Goal: Find specific fact: Find specific fact

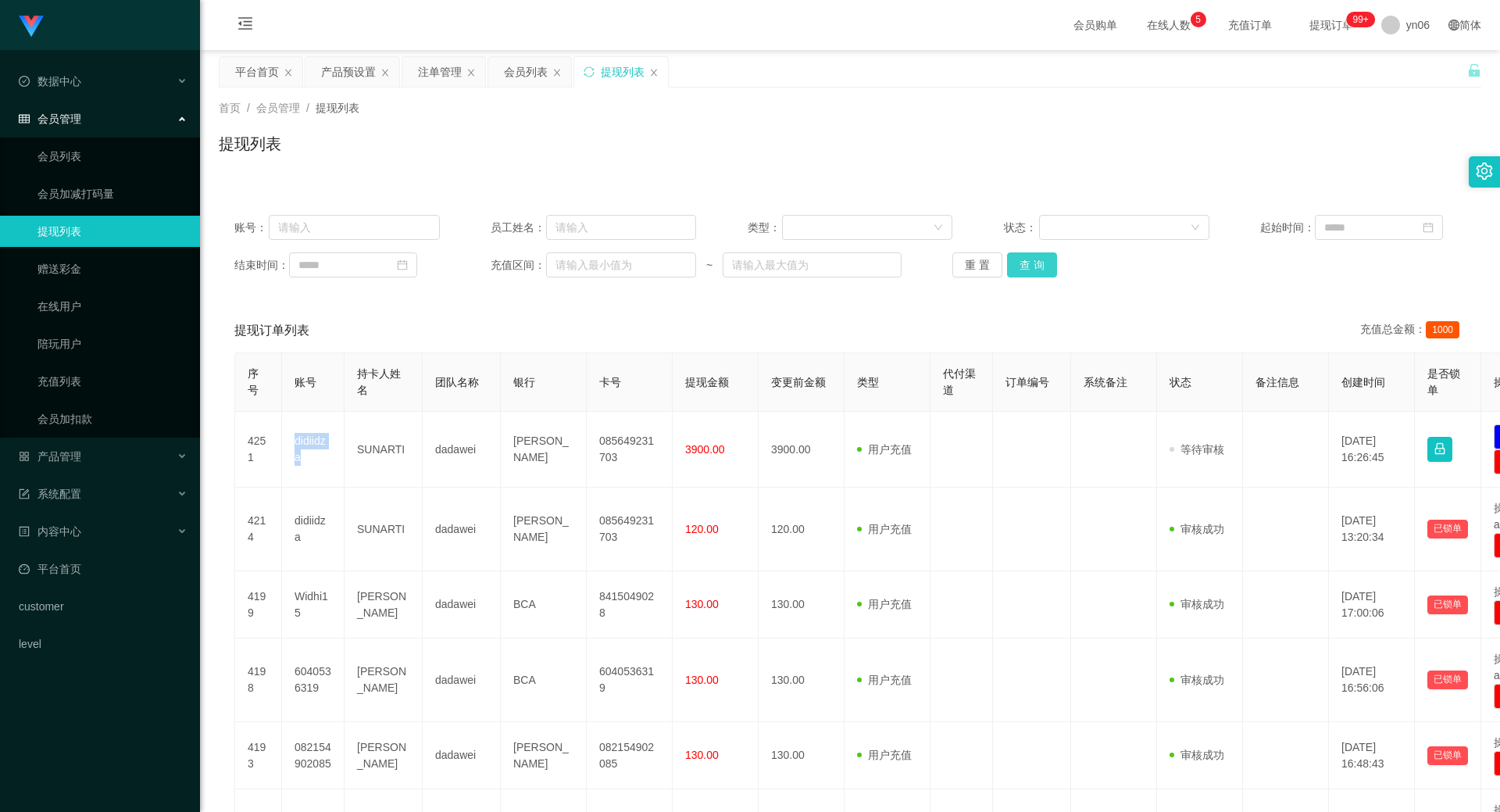
click at [1038, 259] on button "查 询" at bounding box center [1032, 265] width 50 height 25
click at [1038, 259] on div "重 置 查 询" at bounding box center [1056, 265] width 206 height 25
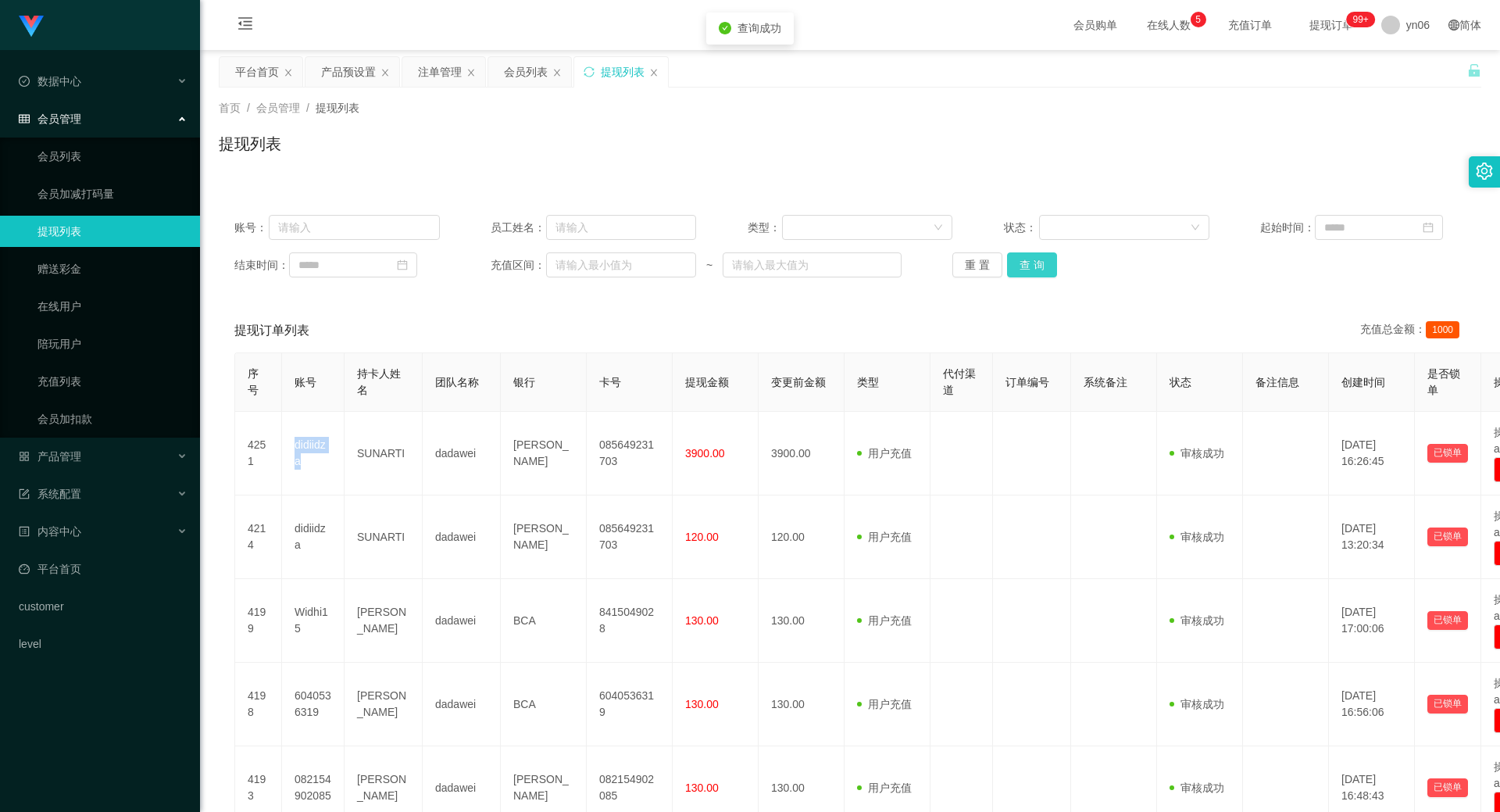
click at [1038, 259] on button "查 询" at bounding box center [1032, 265] width 50 height 25
drag, startPoint x: 0, startPoint y: 0, endPoint x: 1038, endPoint y: 259, distance: 1069.8
click at [1038, 259] on div "重 置 查 询" at bounding box center [1056, 265] width 206 height 25
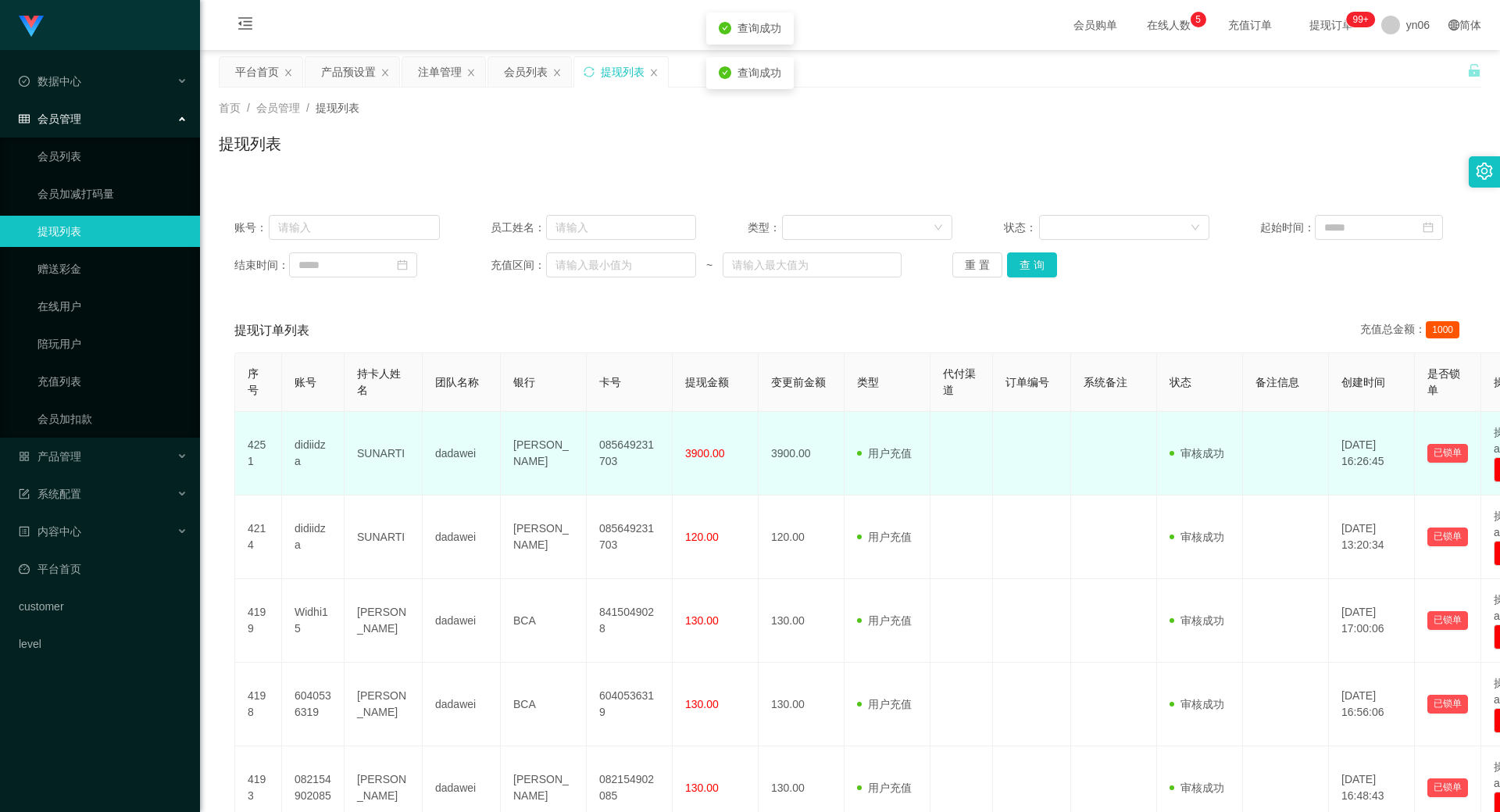
click at [377, 449] on td "SUNARTI" at bounding box center [384, 453] width 78 height 83
copy td "SUNARTI"
click at [386, 456] on td "SUNARTI" at bounding box center [384, 453] width 78 height 83
click at [386, 457] on td "SUNARTI" at bounding box center [384, 453] width 78 height 83
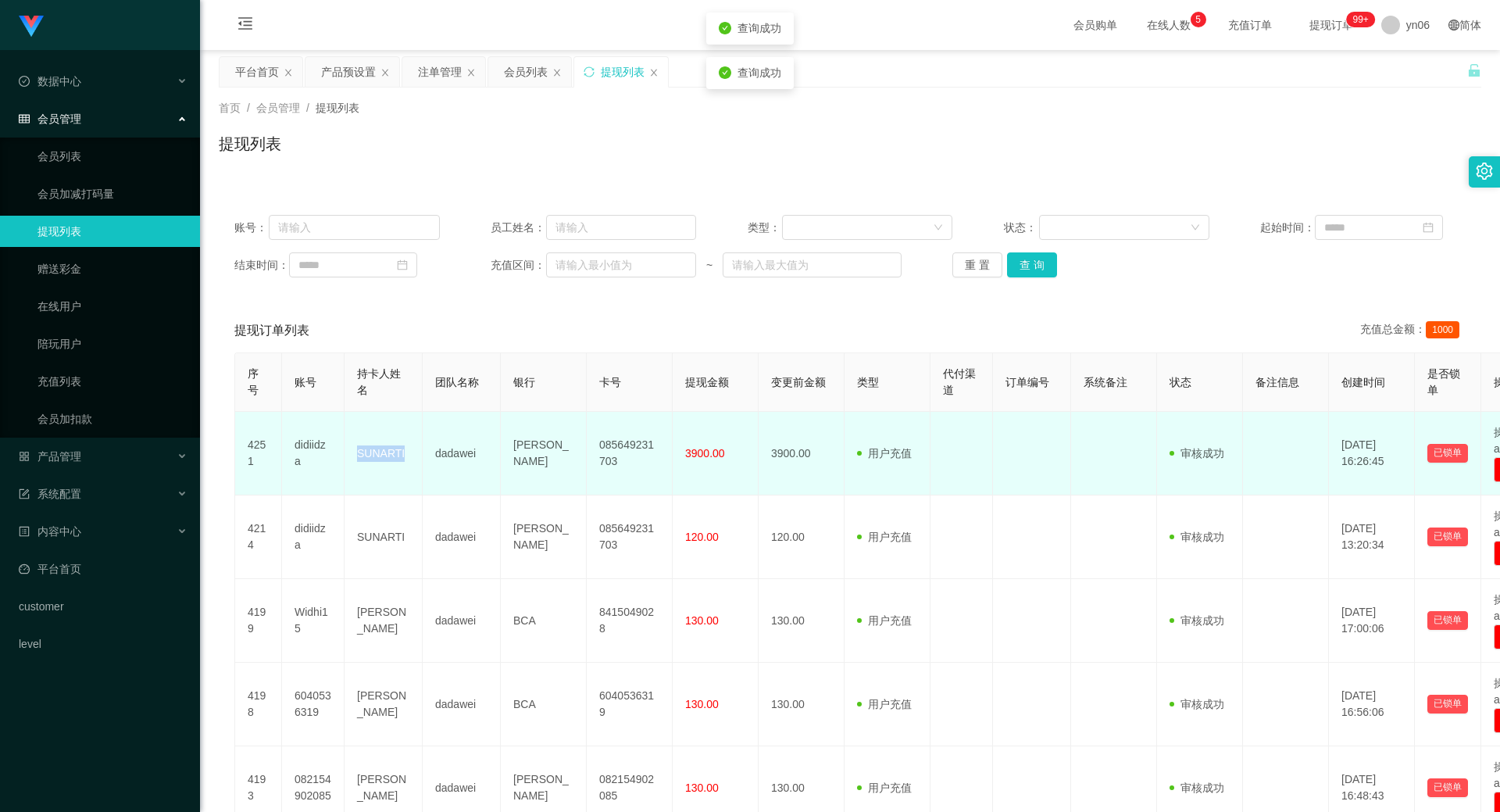
click at [386, 457] on td "SUNARTI" at bounding box center [384, 453] width 78 height 83
copy td "SUNARTI"
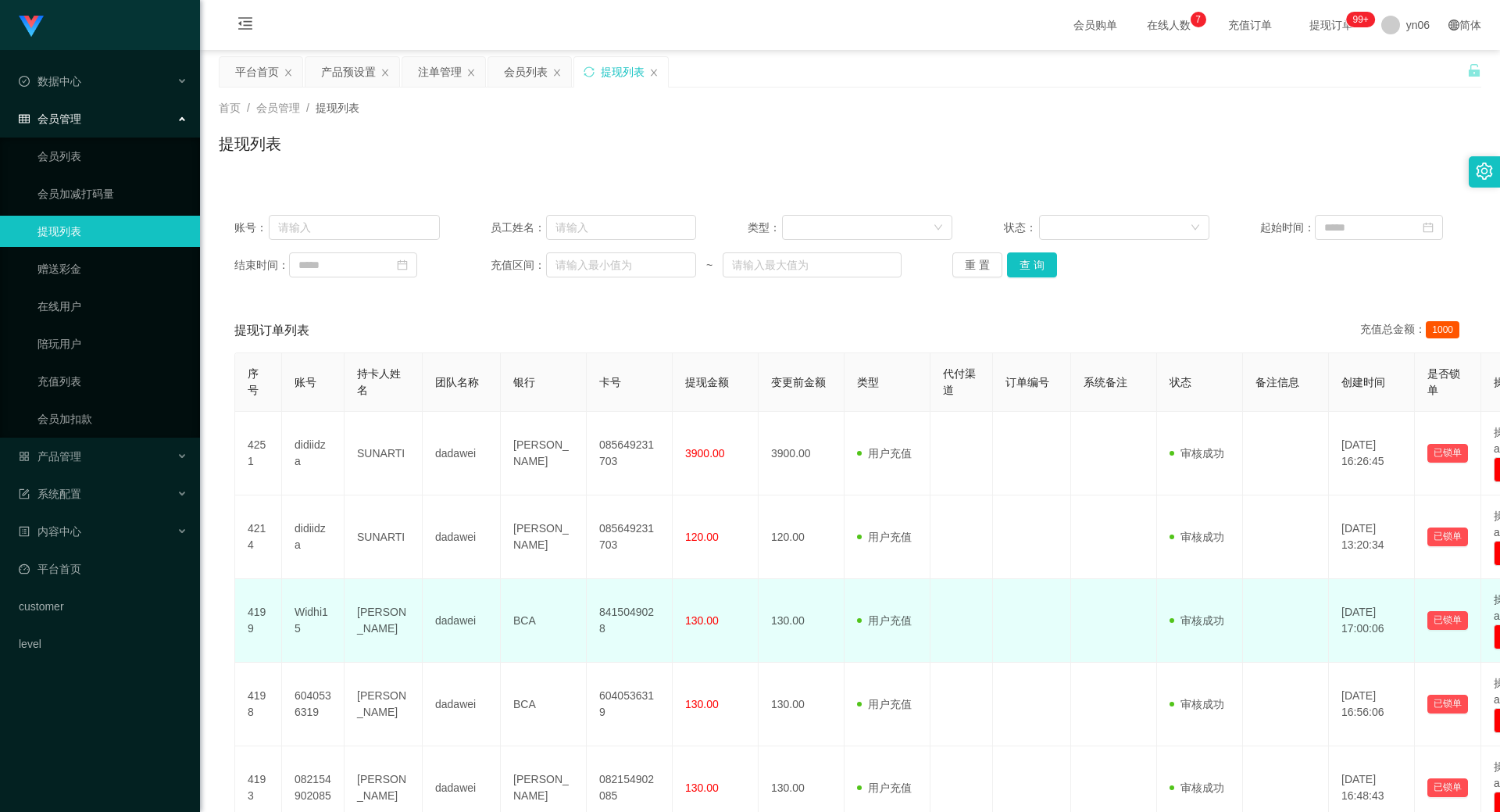
click at [782, 618] on td "130.00" at bounding box center [801, 621] width 86 height 83
